Goal: Find specific page/section: Find specific page/section

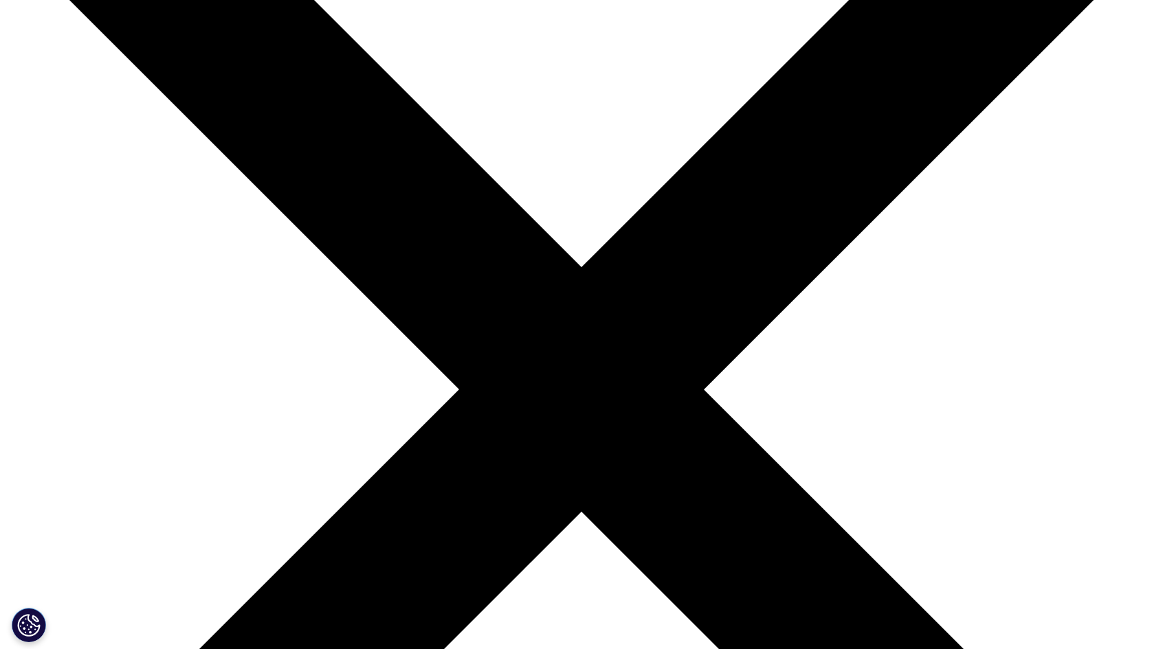
scroll to position [137, 0]
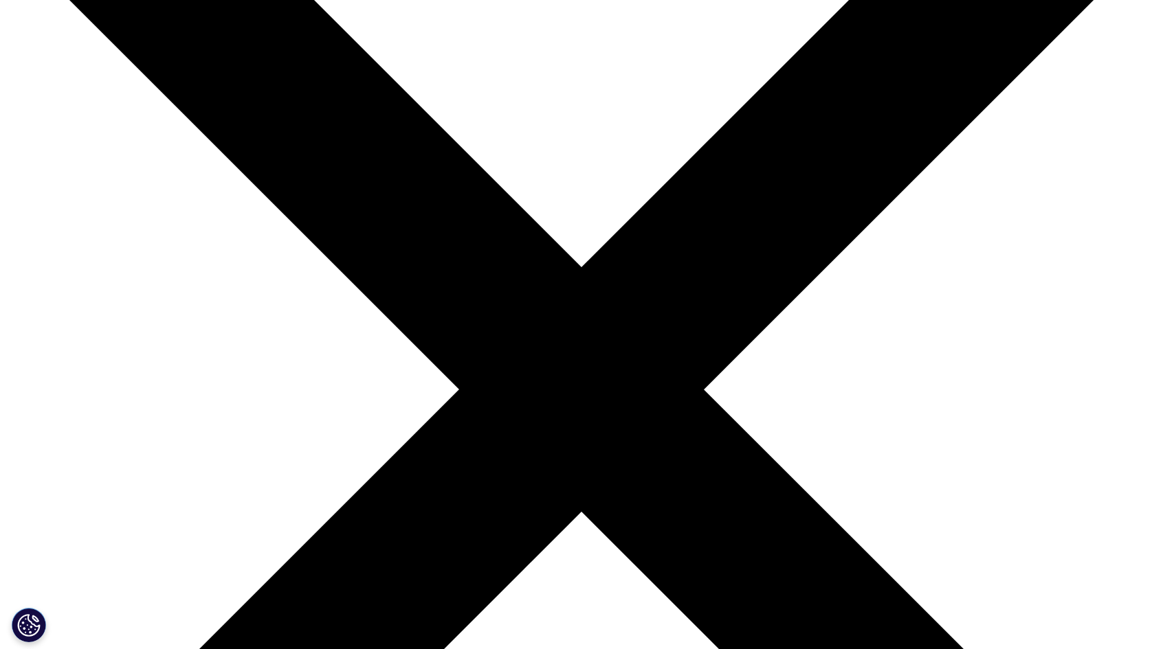
scroll to position [275, 0]
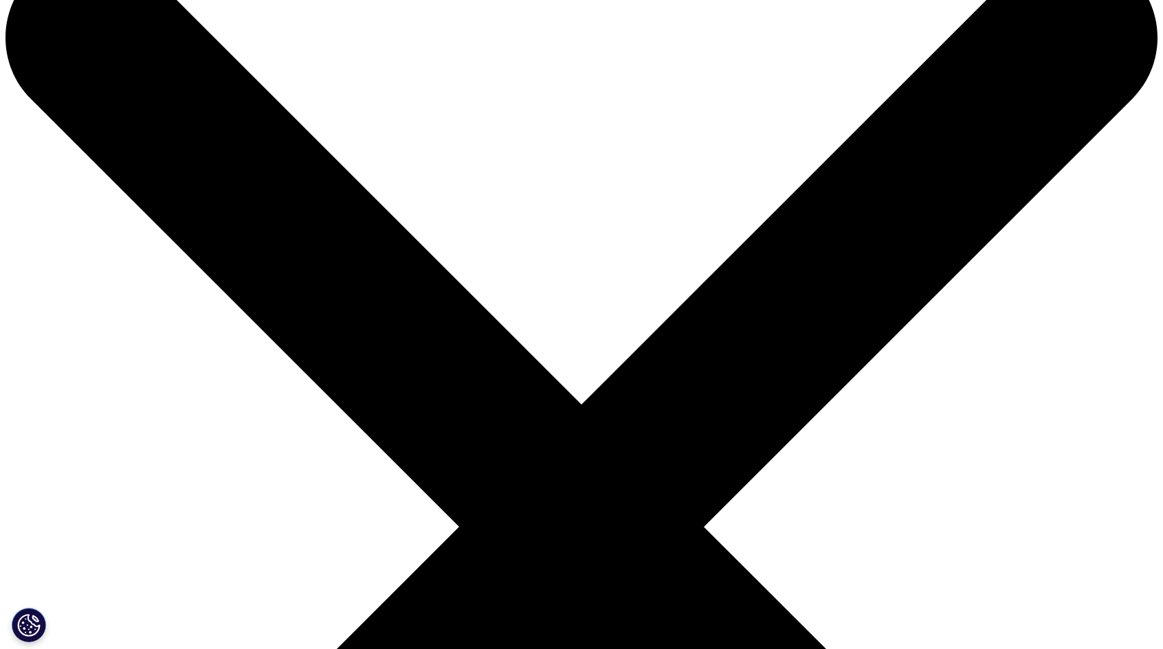
scroll to position [0, 0]
